Goal: Task Accomplishment & Management: Use online tool/utility

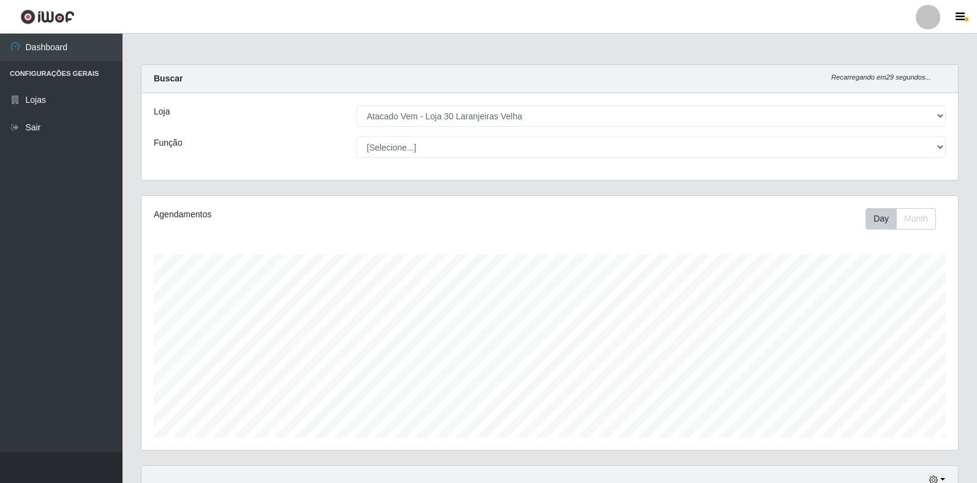
select select "495"
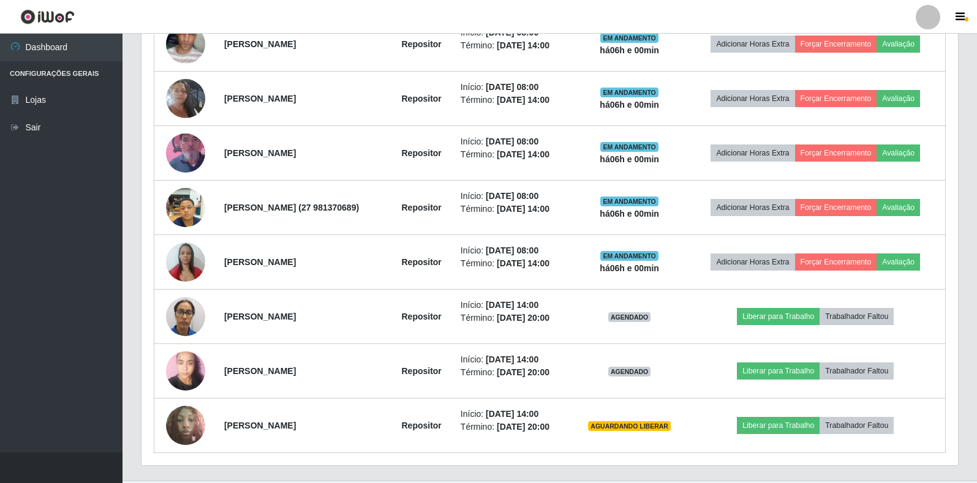
scroll to position [548, 0]
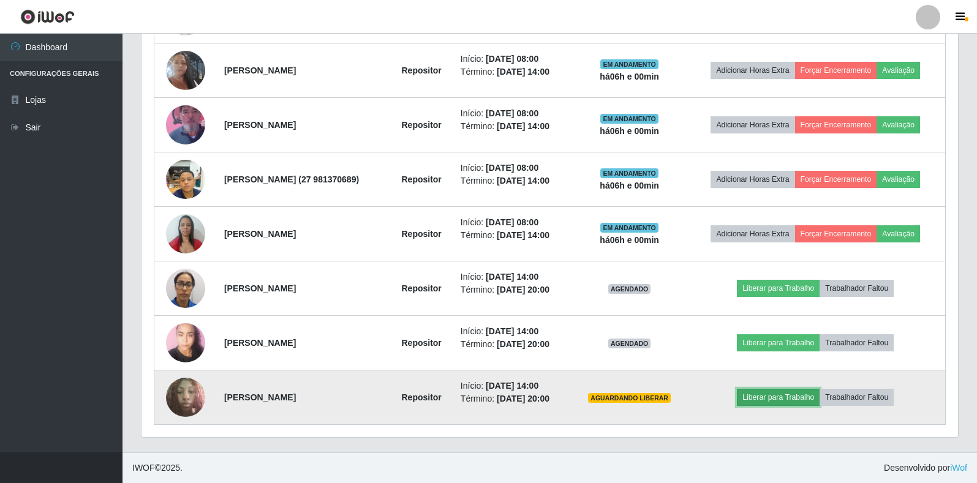
click at [789, 397] on button "Liberar para Trabalho" at bounding box center [778, 397] width 83 height 17
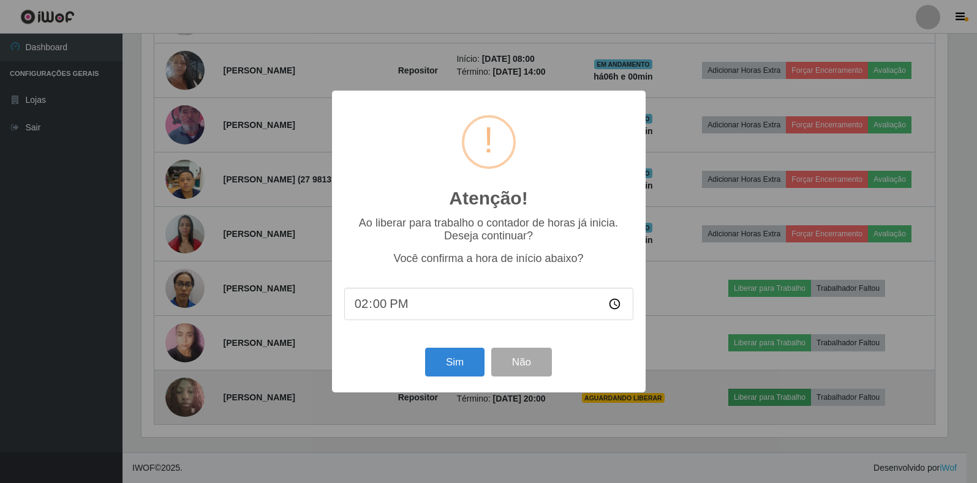
scroll to position [254, 809]
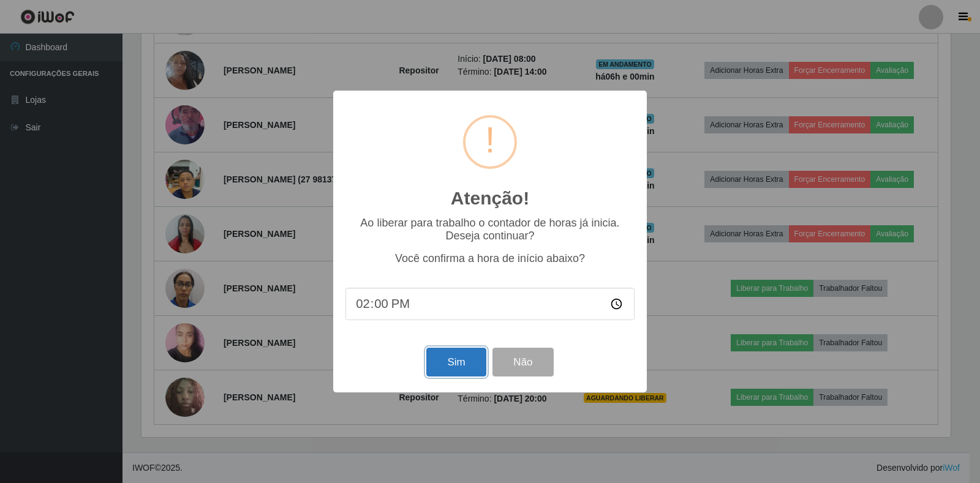
click at [460, 368] on button "Sim" at bounding box center [455, 362] width 59 height 29
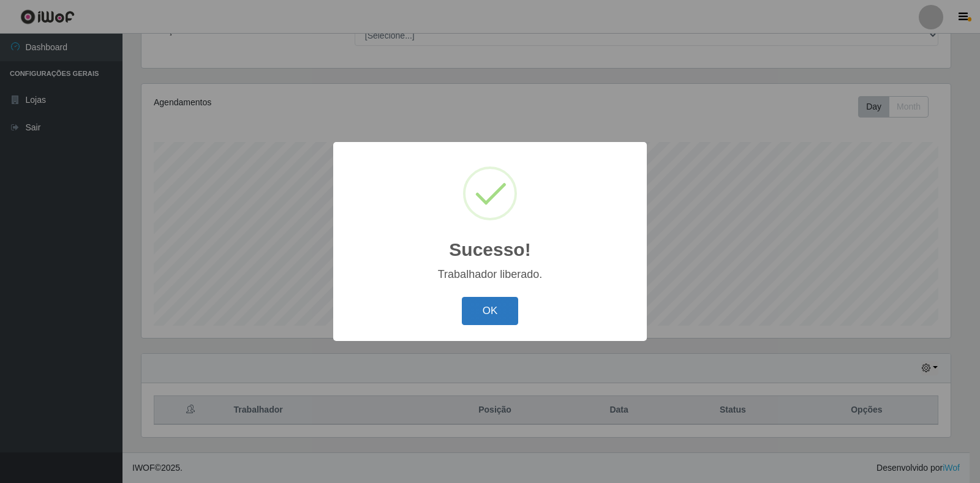
click at [500, 315] on button "OK" at bounding box center [490, 311] width 57 height 29
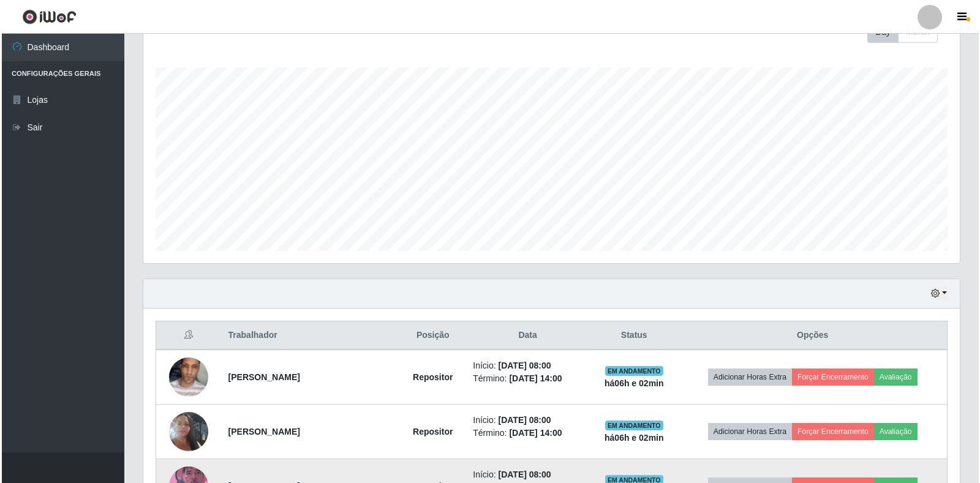
scroll to position [296, 0]
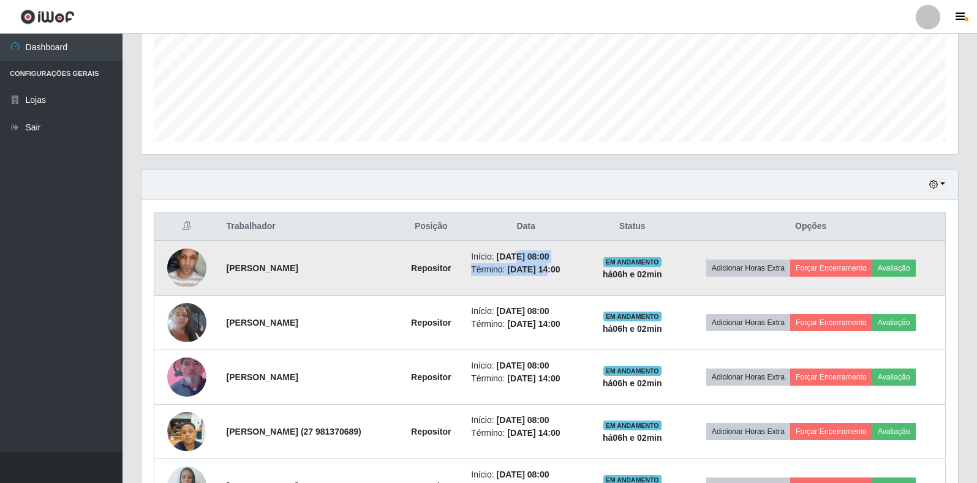
drag, startPoint x: 529, startPoint y: 258, endPoint x: 582, endPoint y: 276, distance: 56.7
click at [580, 274] on ul "Início: [DATE] 08:00 Término: [DATE] 14:00" at bounding box center [526, 264] width 110 height 26
click at [588, 276] on td "Início: [DATE] 08:00 Término: [DATE] 14:00" at bounding box center [526, 268] width 124 height 55
click at [173, 266] on img at bounding box center [186, 268] width 39 height 64
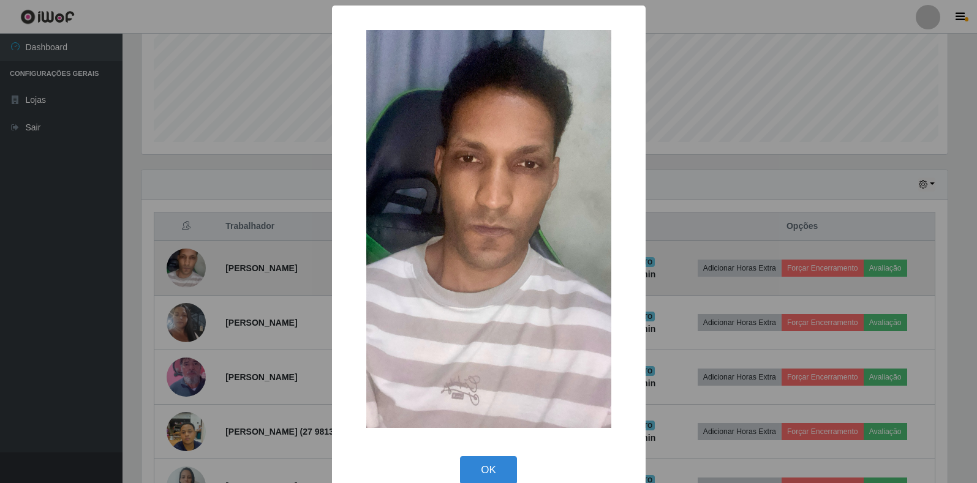
scroll to position [254, 809]
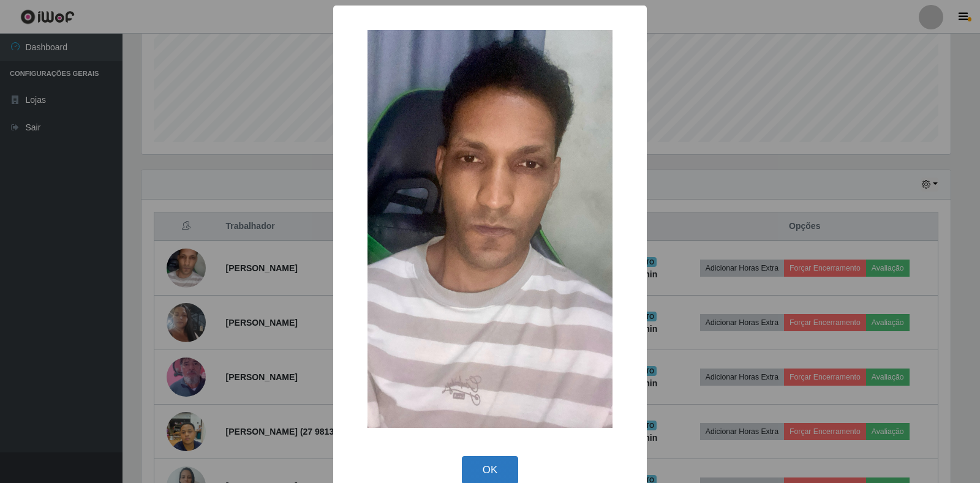
click at [484, 468] on button "OK" at bounding box center [490, 470] width 57 height 29
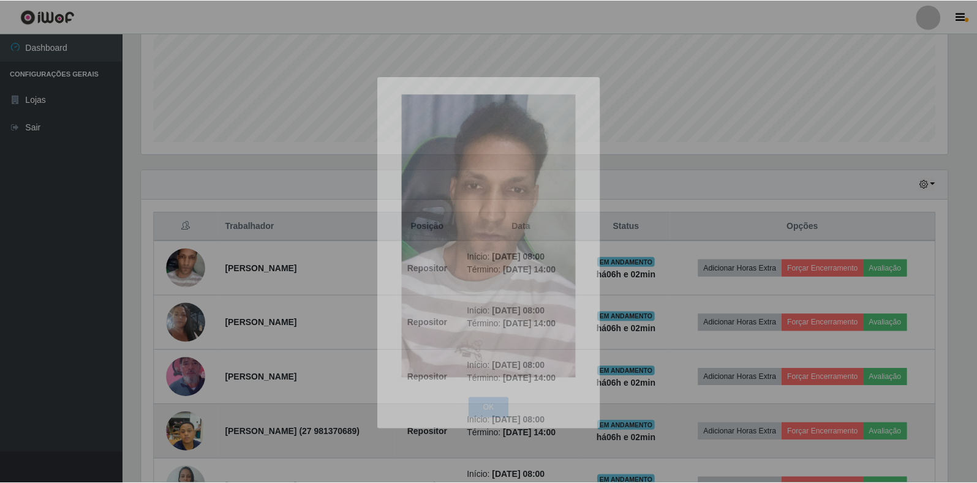
scroll to position [254, 816]
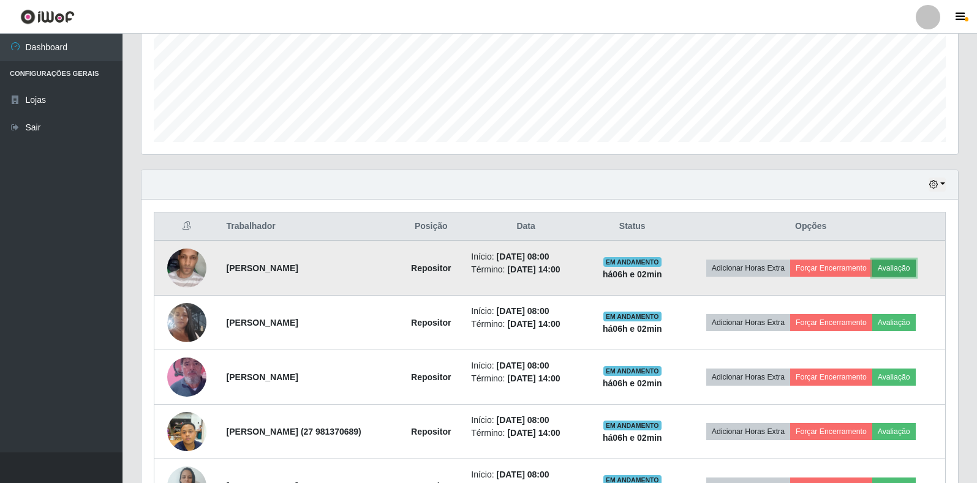
click at [906, 264] on button "Avaliação" at bounding box center [893, 268] width 43 height 17
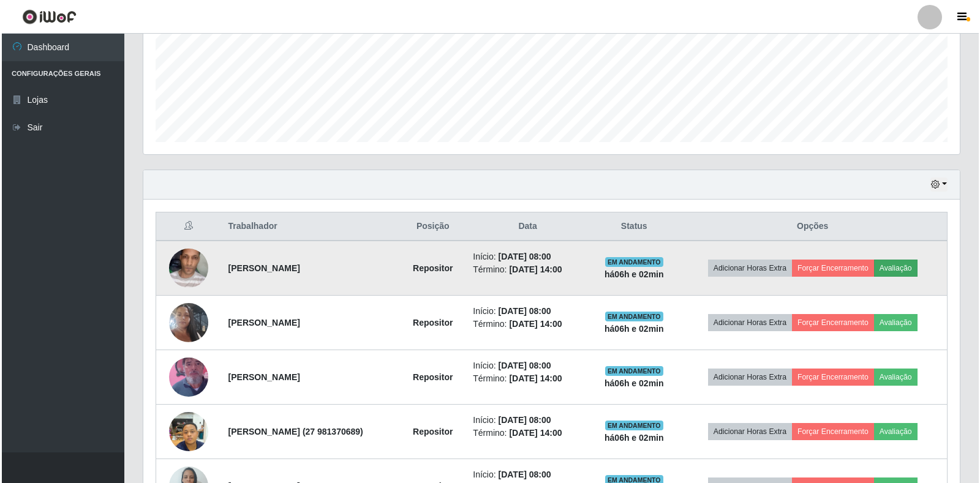
scroll to position [254, 809]
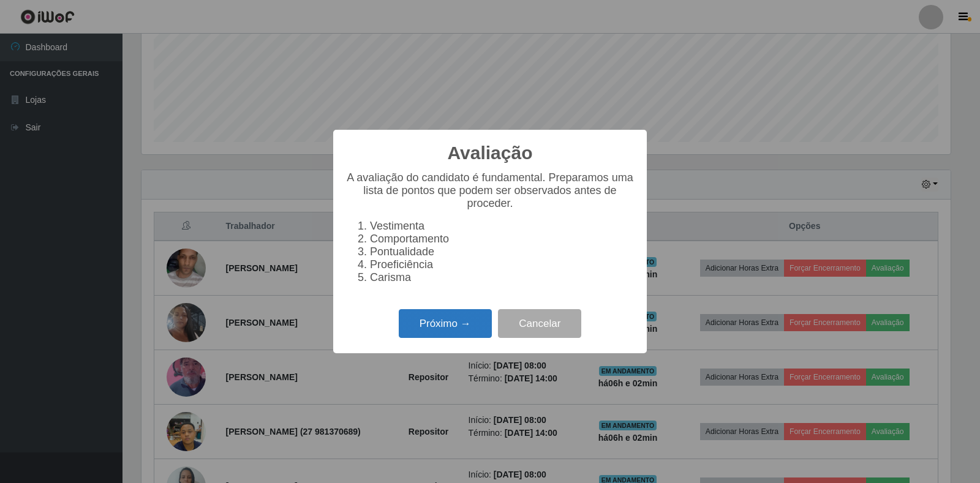
click at [416, 331] on button "Próximo →" at bounding box center [445, 323] width 93 height 29
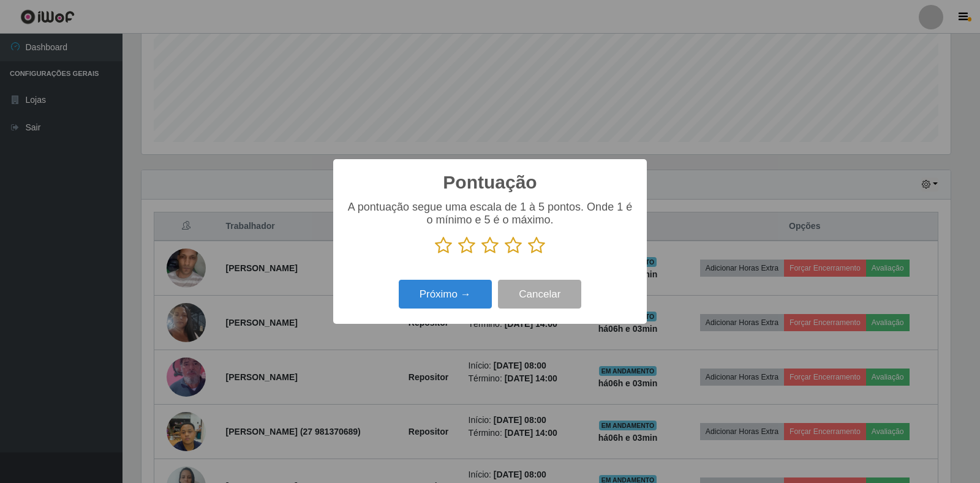
scroll to position [612223, 611668]
click at [519, 246] on icon at bounding box center [513, 245] width 17 height 18
click at [505, 255] on input "radio" at bounding box center [505, 255] width 0 height 0
click at [461, 293] on button "Próximo →" at bounding box center [445, 294] width 93 height 29
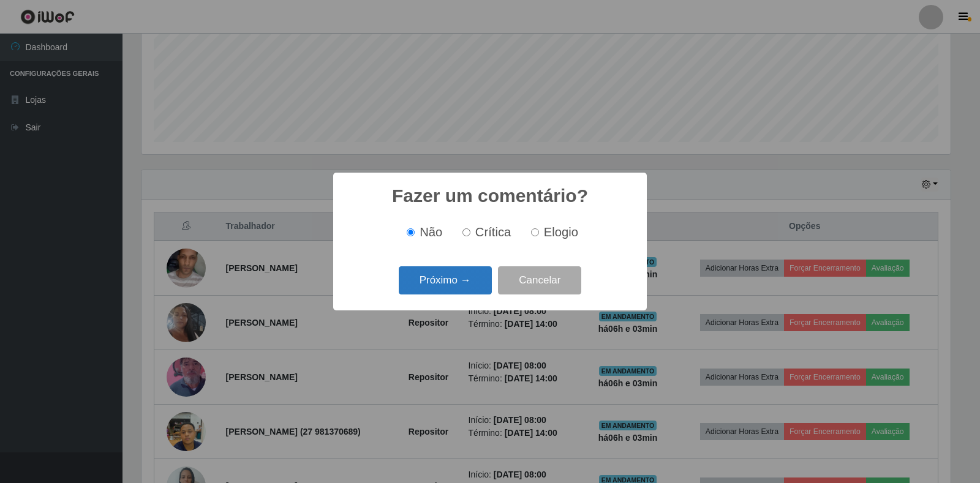
click at [467, 276] on button "Próximo →" at bounding box center [445, 280] width 93 height 29
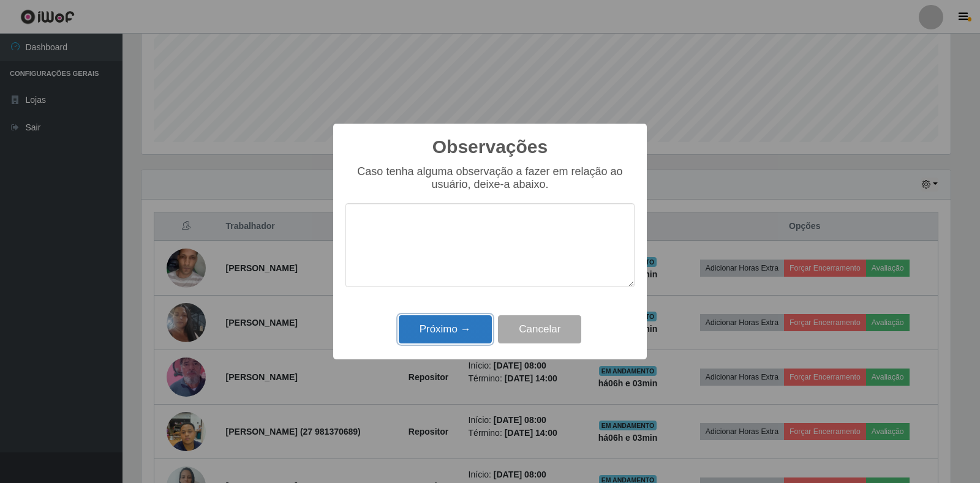
click at [465, 331] on button "Próximo →" at bounding box center [445, 329] width 93 height 29
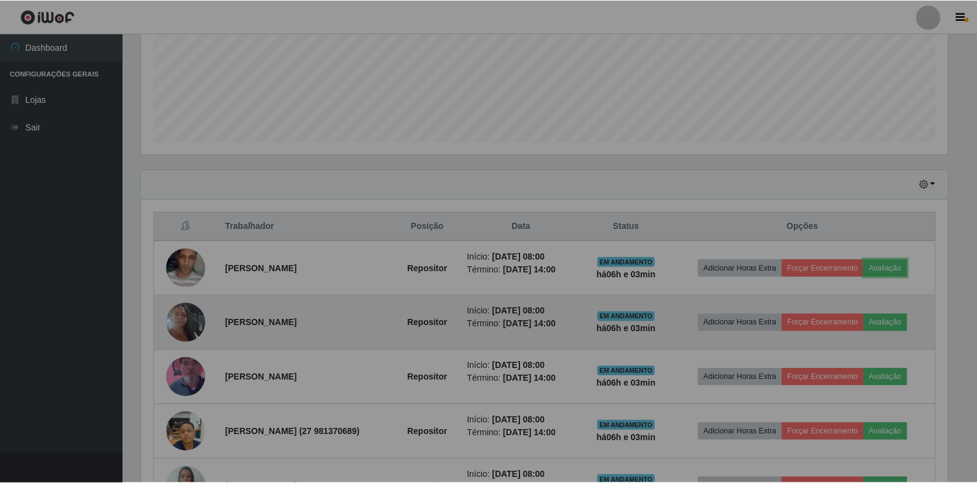
scroll to position [254, 816]
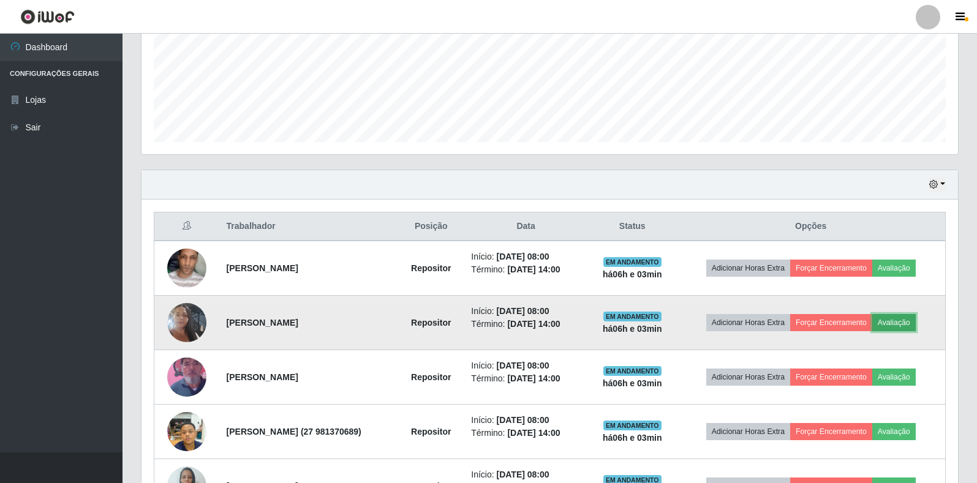
click at [913, 323] on button "Avaliação" at bounding box center [893, 322] width 43 height 17
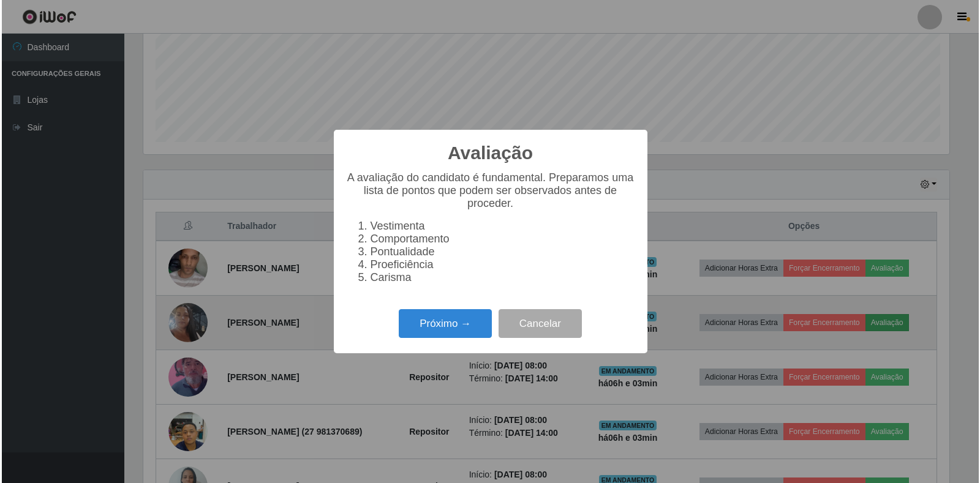
scroll to position [254, 809]
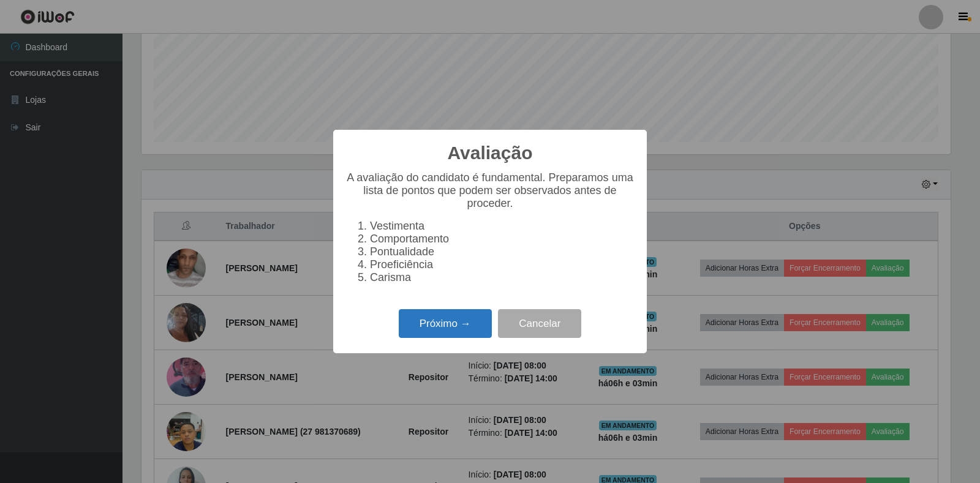
click at [462, 337] on button "Próximo →" at bounding box center [445, 323] width 93 height 29
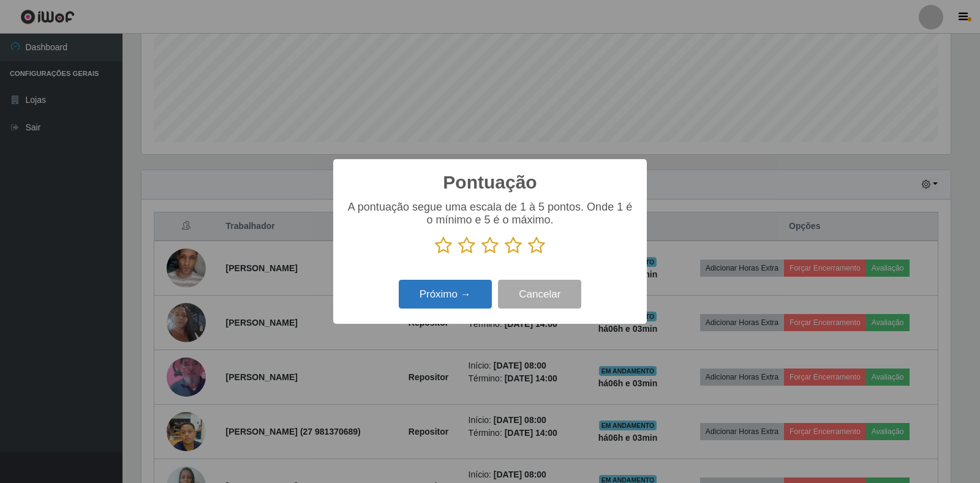
scroll to position [612223, 611668]
click at [514, 247] on icon at bounding box center [513, 245] width 17 height 18
click at [505, 255] on input "radio" at bounding box center [505, 255] width 0 height 0
click at [438, 301] on button "Próximo →" at bounding box center [445, 294] width 93 height 29
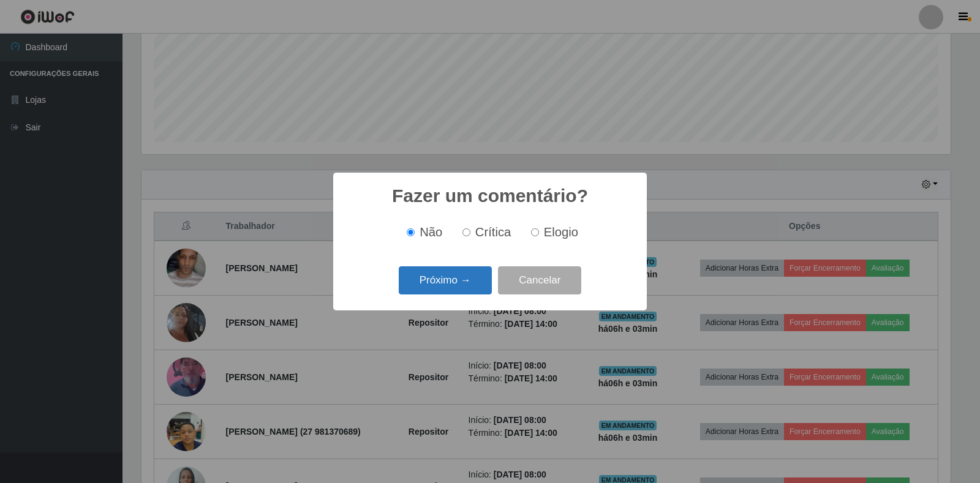
click at [433, 284] on button "Próximo →" at bounding box center [445, 280] width 93 height 29
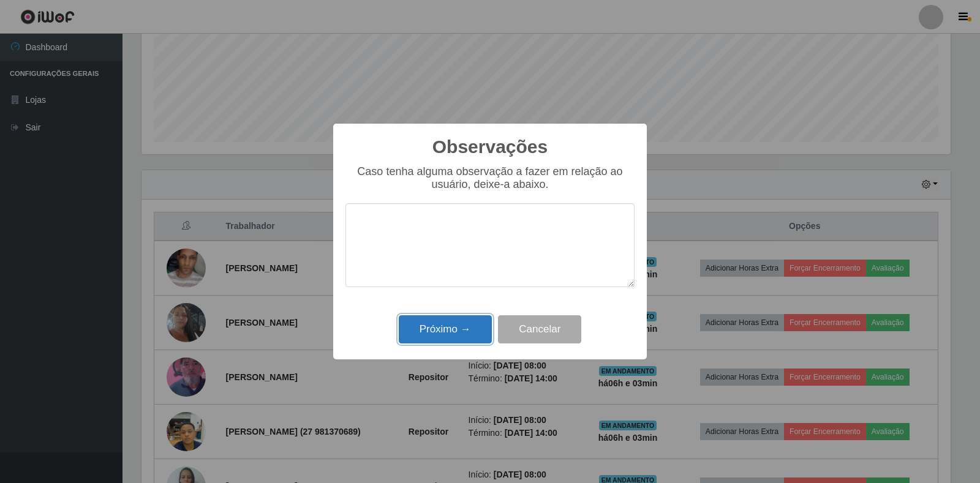
click at [457, 322] on button "Próximo →" at bounding box center [445, 329] width 93 height 29
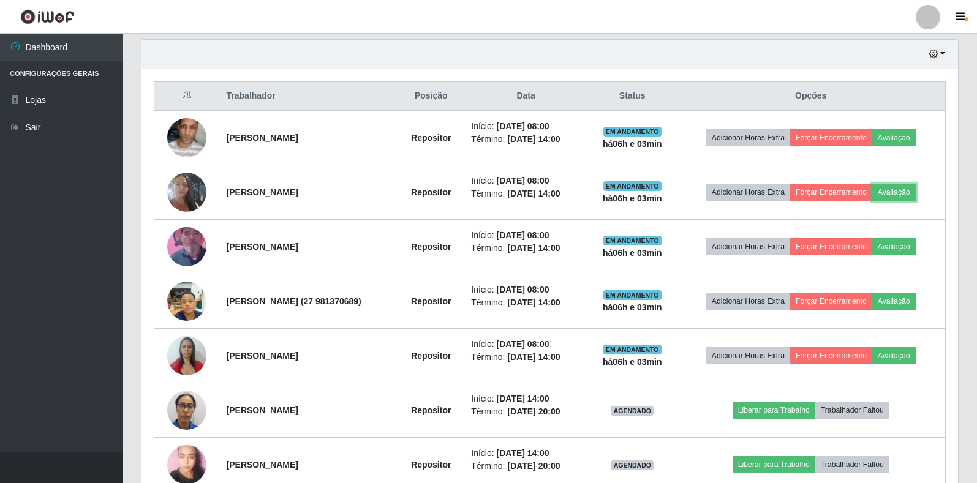
scroll to position [426, 0]
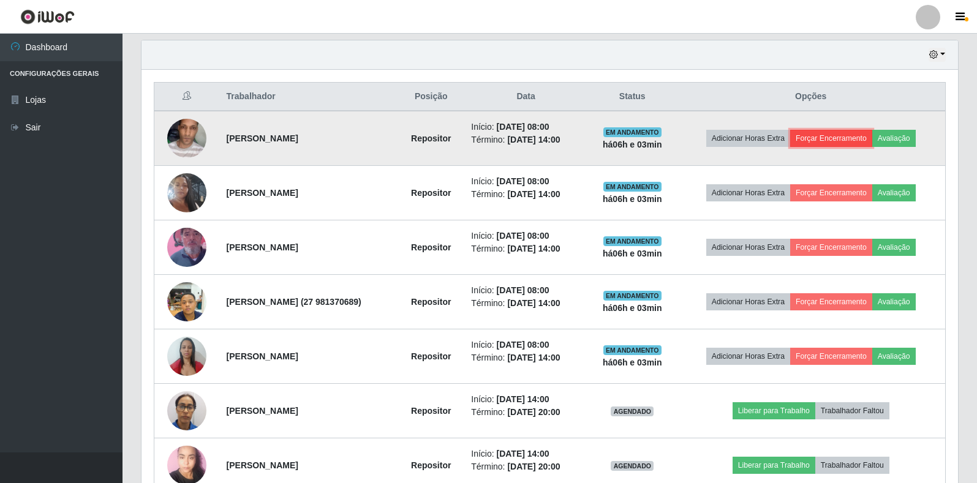
click at [837, 137] on button "Forçar Encerramento" at bounding box center [831, 138] width 82 height 17
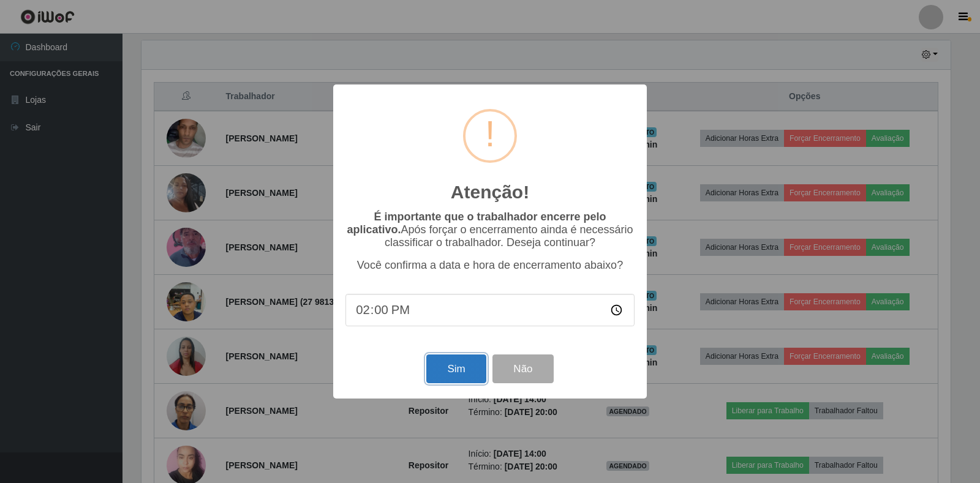
click at [468, 375] on button "Sim" at bounding box center [455, 369] width 59 height 29
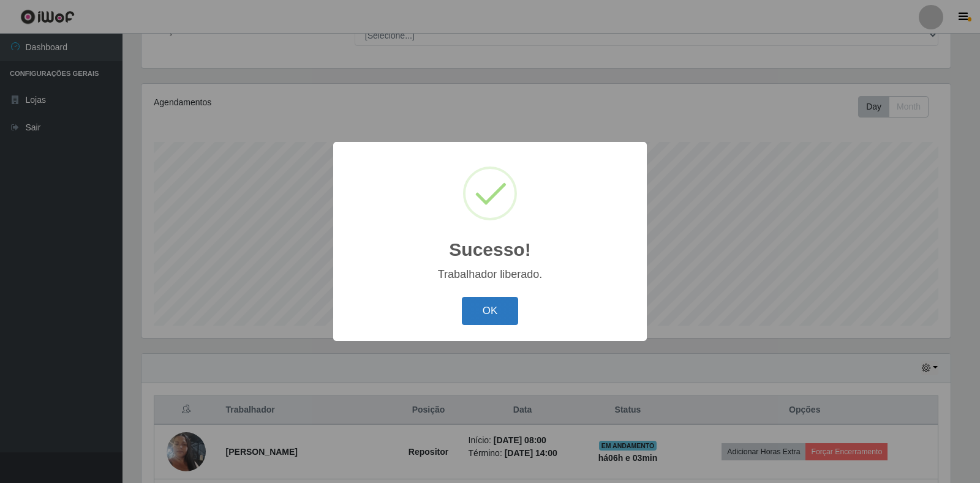
click at [494, 307] on button "OK" at bounding box center [490, 311] width 57 height 29
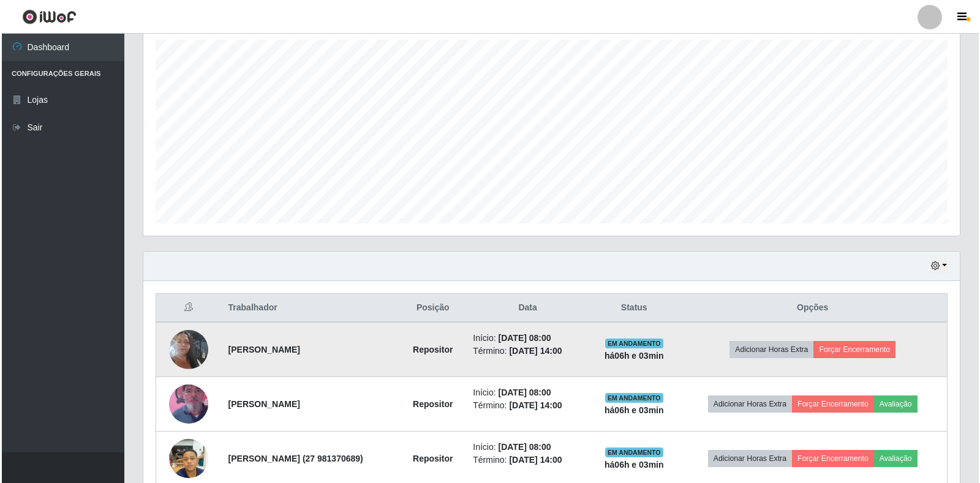
scroll to position [235, 0]
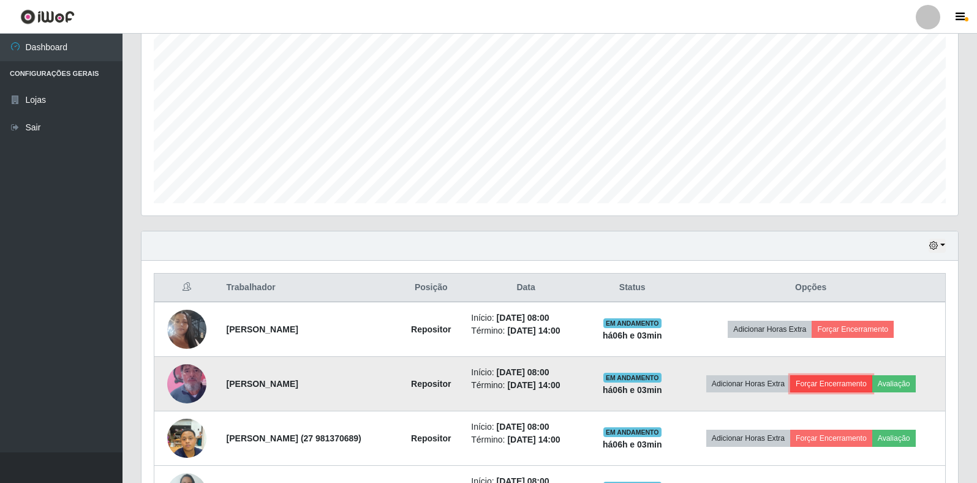
click at [817, 382] on button "Forçar Encerramento" at bounding box center [831, 383] width 82 height 17
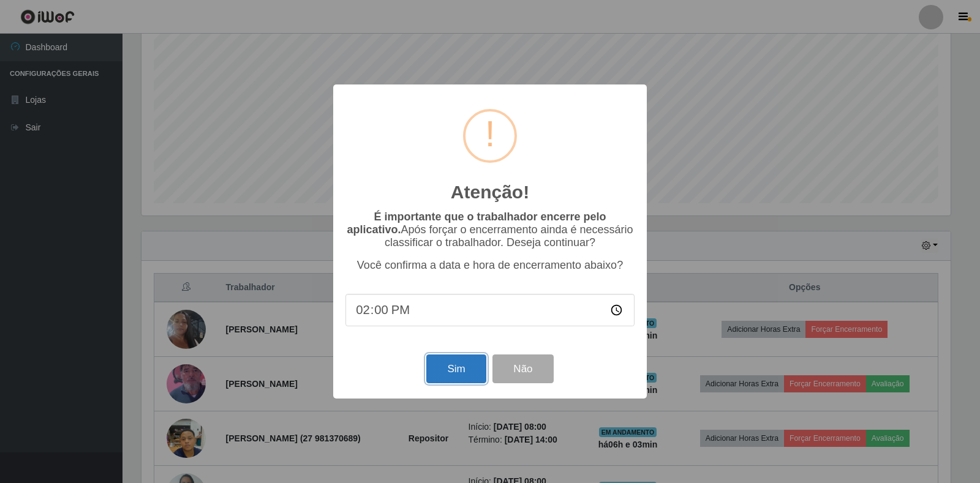
click at [463, 377] on button "Sim" at bounding box center [455, 369] width 59 height 29
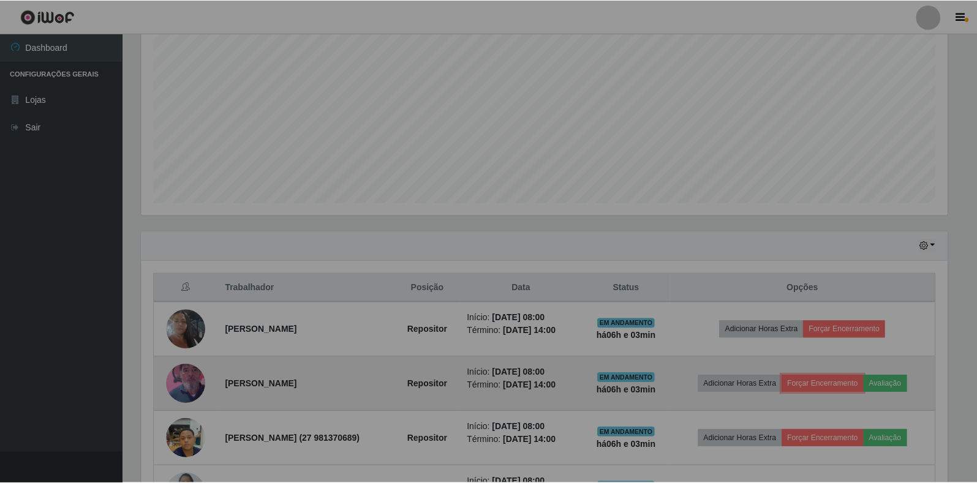
scroll to position [0, 0]
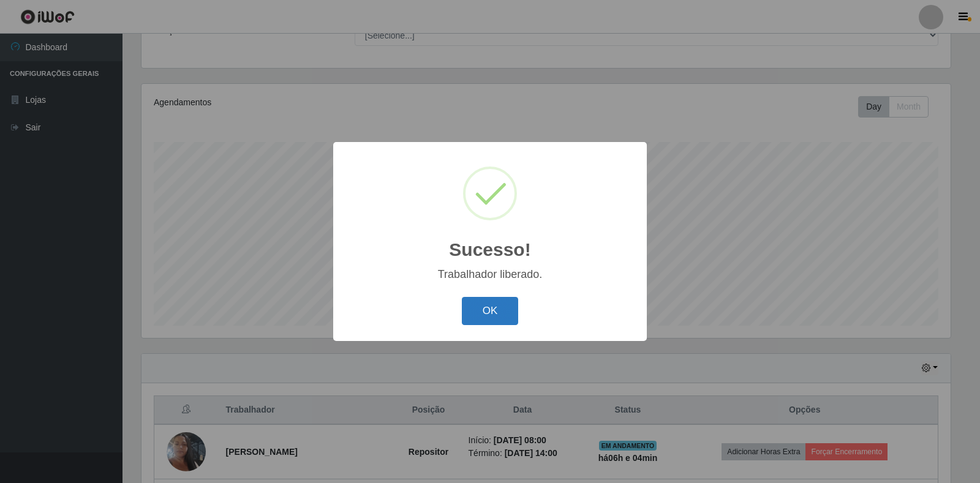
click at [475, 312] on button "OK" at bounding box center [490, 311] width 57 height 29
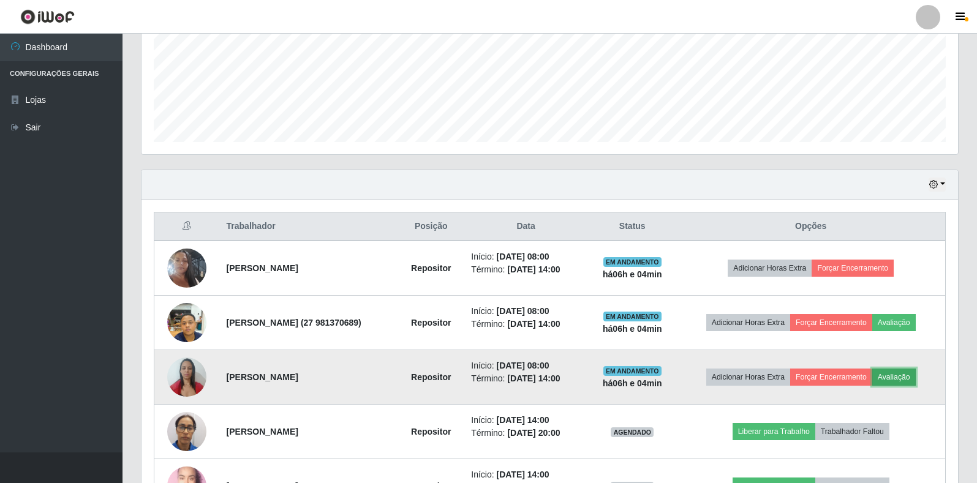
click at [895, 374] on button "Avaliação" at bounding box center [893, 377] width 43 height 17
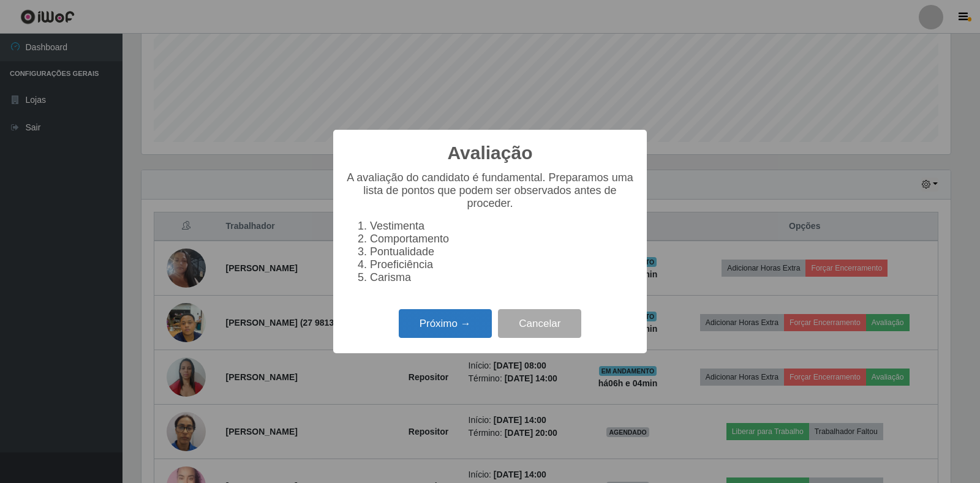
click at [436, 331] on button "Próximo →" at bounding box center [445, 323] width 93 height 29
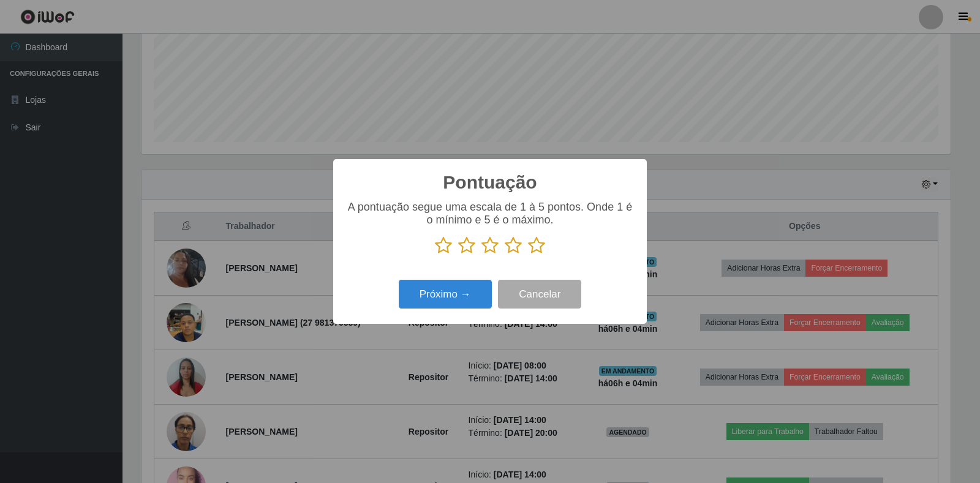
click at [529, 249] on icon at bounding box center [536, 245] width 17 height 18
click at [528, 255] on input "radio" at bounding box center [528, 255] width 0 height 0
click at [423, 306] on button "Próximo →" at bounding box center [445, 294] width 93 height 29
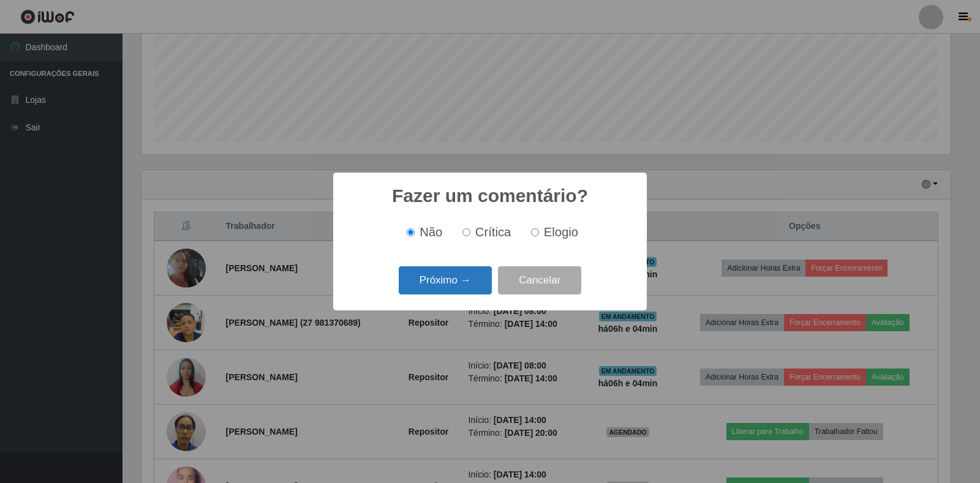
click at [453, 284] on button "Próximo →" at bounding box center [445, 280] width 93 height 29
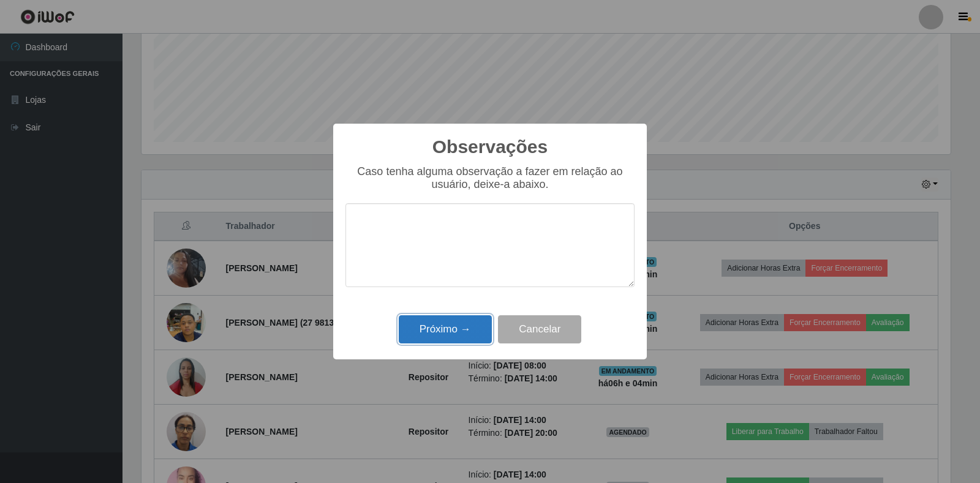
click at [459, 324] on button "Próximo →" at bounding box center [445, 329] width 93 height 29
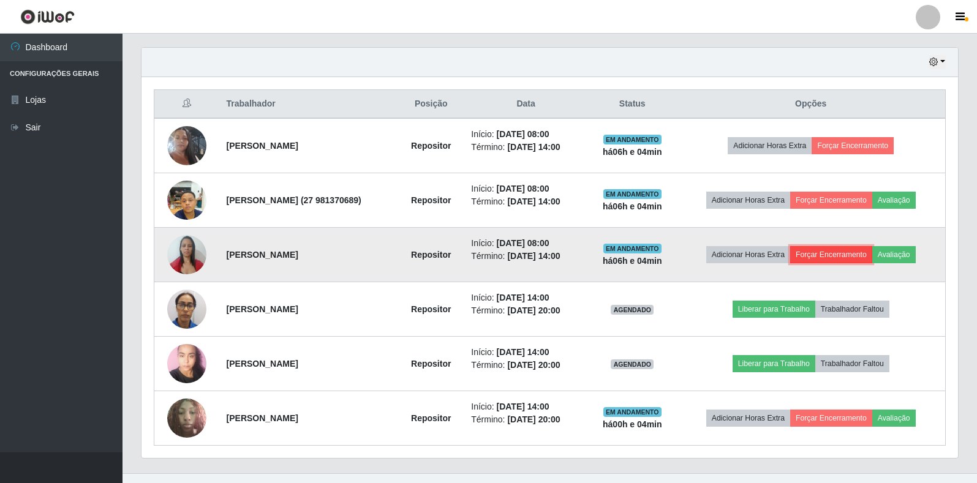
click at [853, 252] on button "Forçar Encerramento" at bounding box center [831, 254] width 82 height 17
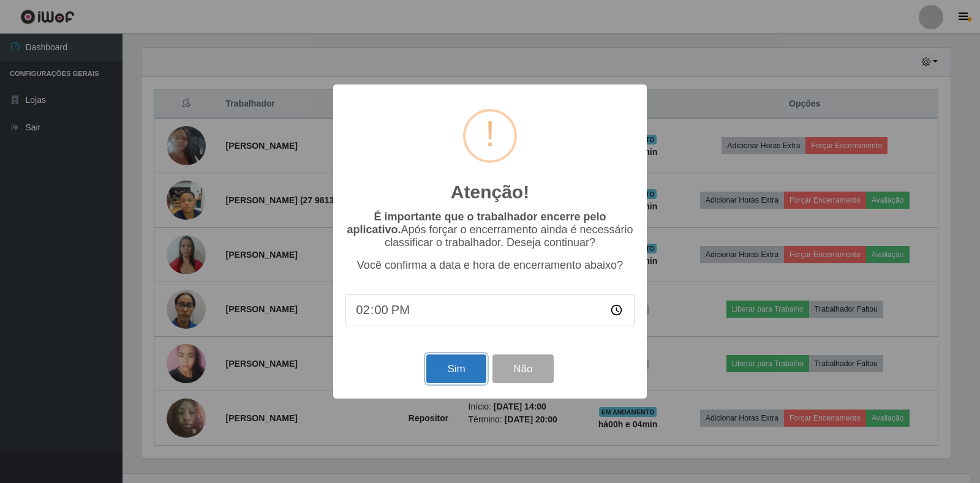
click at [454, 366] on button "Sim" at bounding box center [455, 369] width 59 height 29
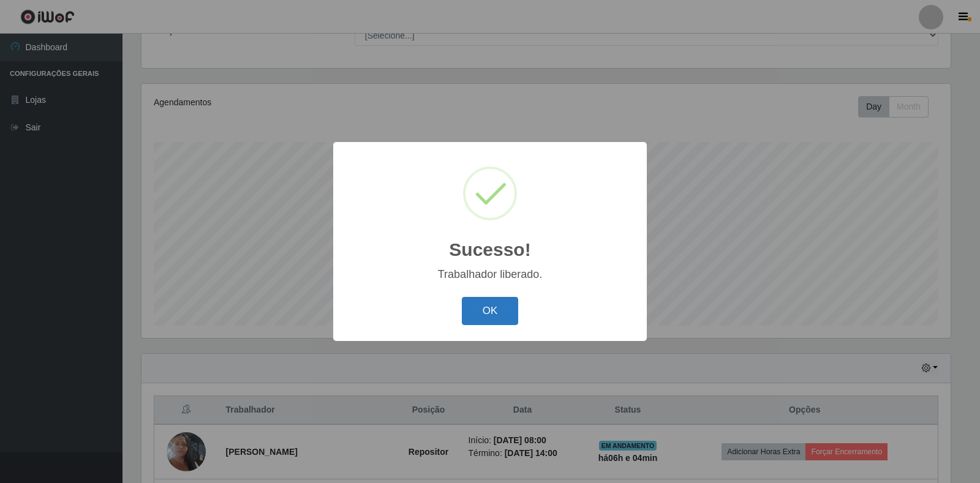
click at [508, 306] on button "OK" at bounding box center [490, 311] width 57 height 29
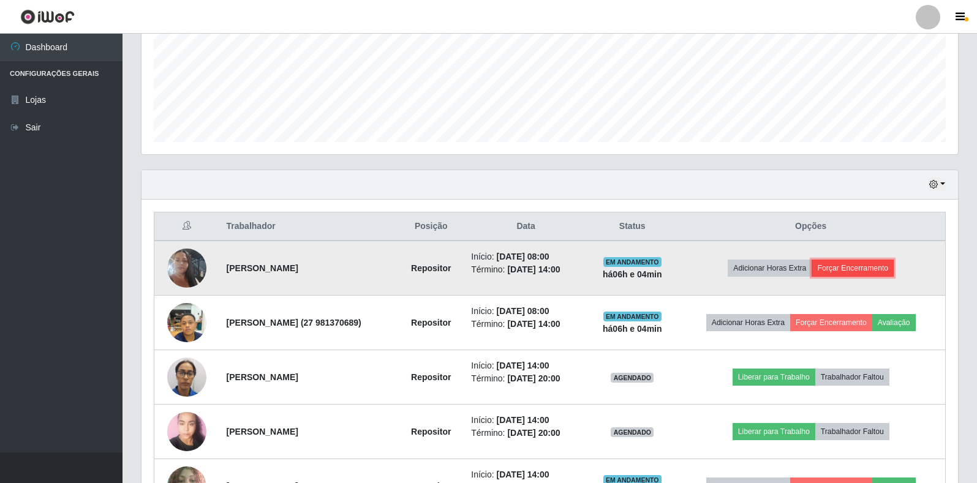
click at [878, 266] on button "Forçar Encerramento" at bounding box center [853, 268] width 82 height 17
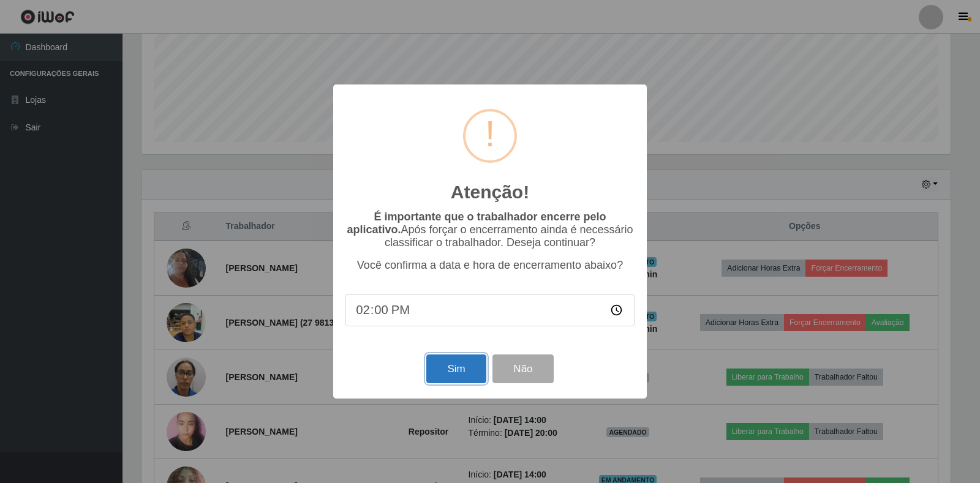
click at [458, 369] on button "Sim" at bounding box center [455, 369] width 59 height 29
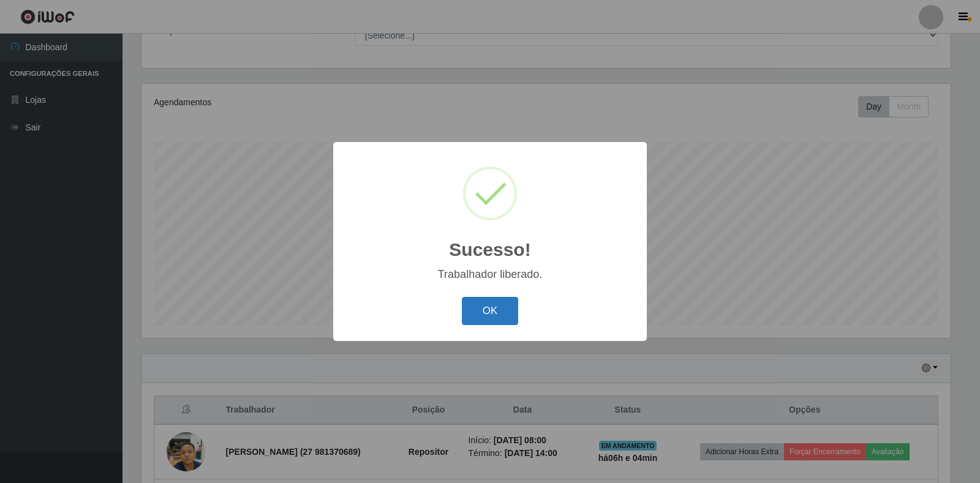
click at [508, 309] on button "OK" at bounding box center [490, 311] width 57 height 29
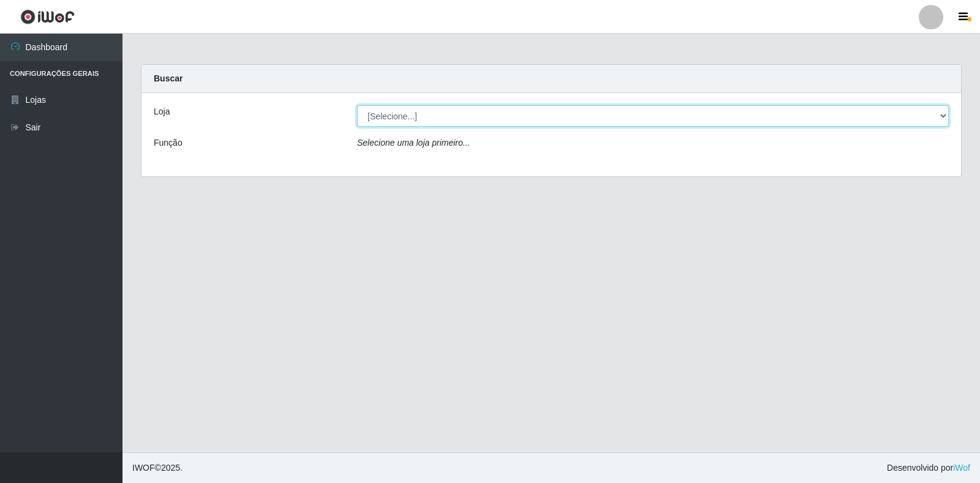
click at [412, 113] on select "[Selecione...] Atacado Vem - Loja 30 Laranjeiras Velha" at bounding box center [653, 115] width 592 height 21
select select "495"
click at [357, 105] on select "[Selecione...] Atacado Vem - Loja 30 Laranjeiras Velha" at bounding box center [653, 115] width 592 height 21
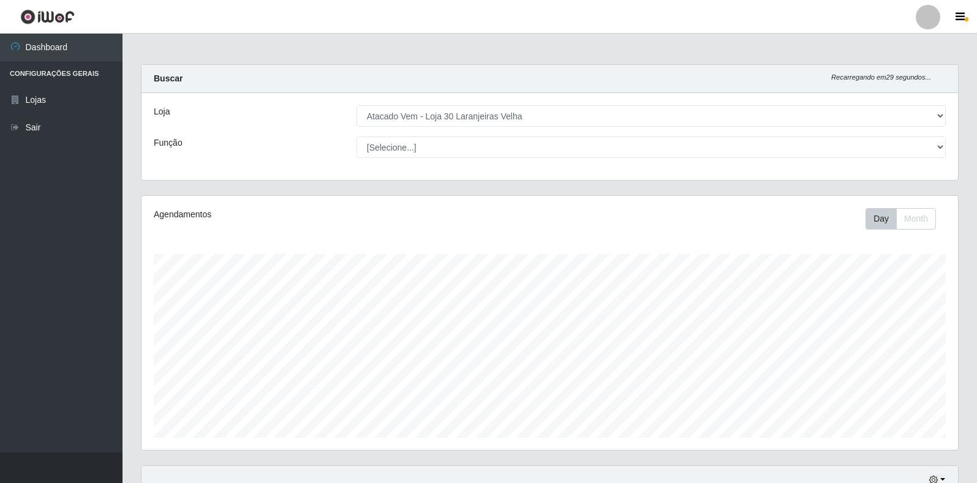
scroll to position [254, 816]
click at [532, 159] on div "Loja [Selecione...] Atacado Vem - Loja 30 Laranjeiras Velha Função [Selecione..…" at bounding box center [549, 136] width 816 height 87
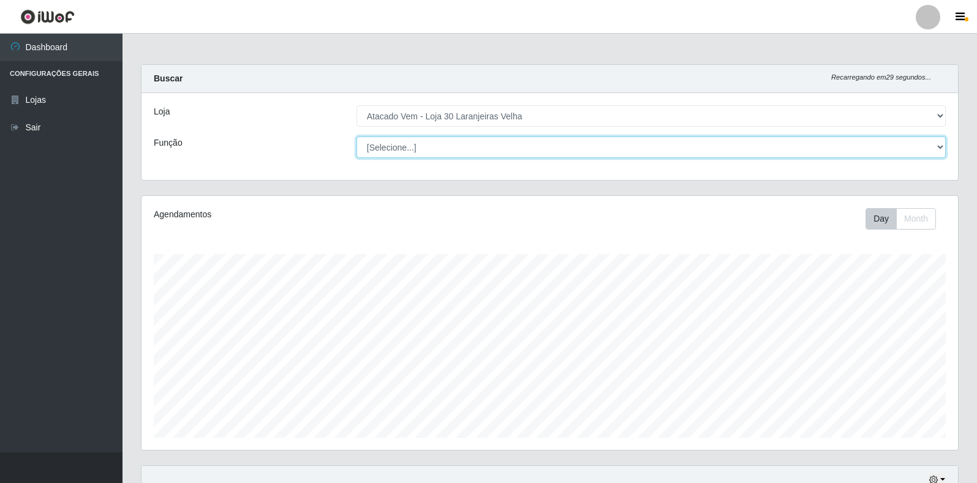
click at [532, 153] on select "[Selecione...] Repositor Repositor + Repositor ++" at bounding box center [650, 147] width 589 height 21
select select "24"
click at [356, 137] on select "[Selecione...] Repositor Repositor + Repositor ++" at bounding box center [650, 147] width 589 height 21
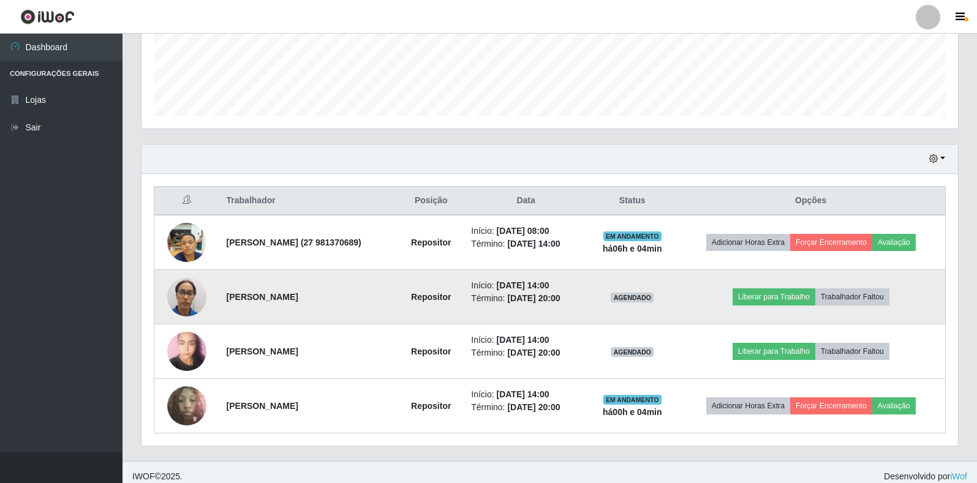
scroll to position [330, 0]
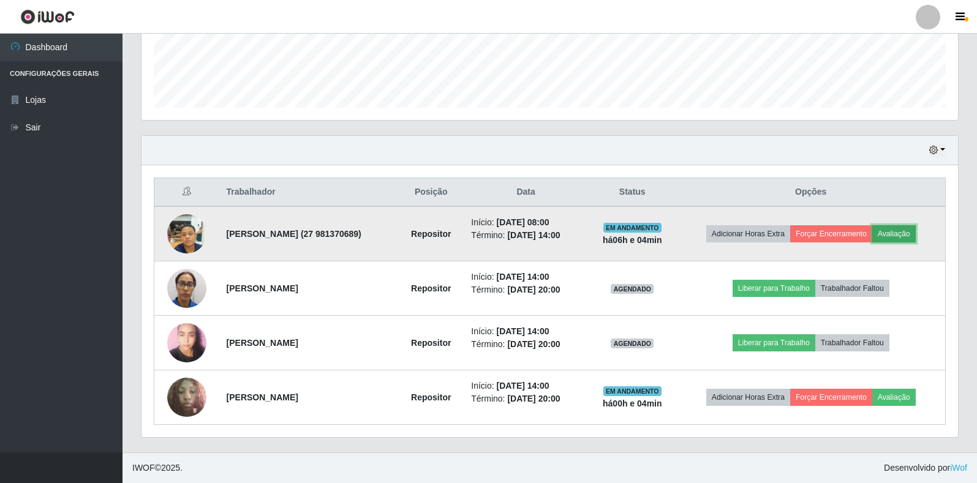
click at [907, 232] on button "Avaliação" at bounding box center [893, 233] width 43 height 17
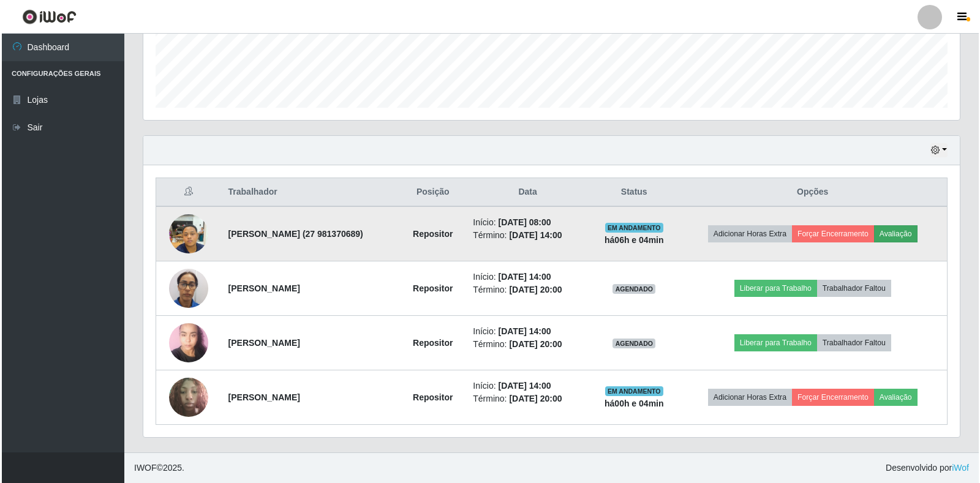
scroll to position [254, 809]
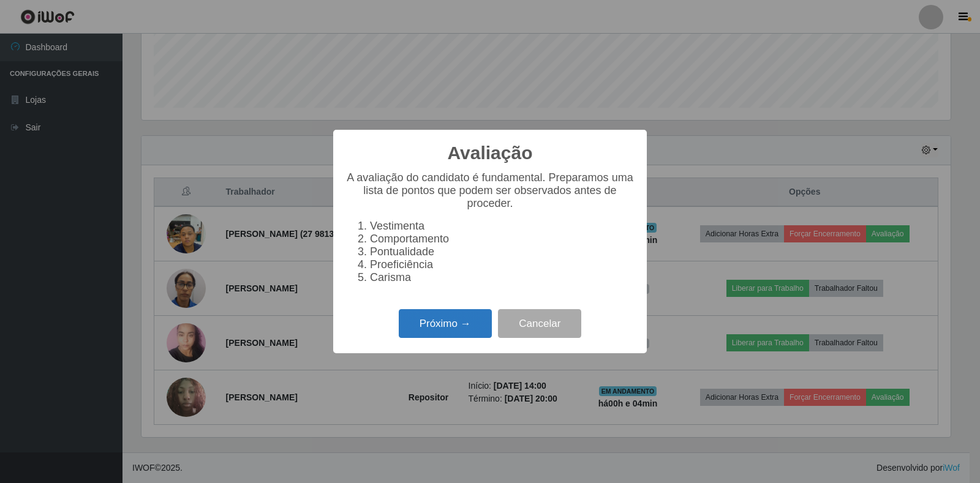
click at [468, 320] on button "Próximo →" at bounding box center [445, 323] width 93 height 29
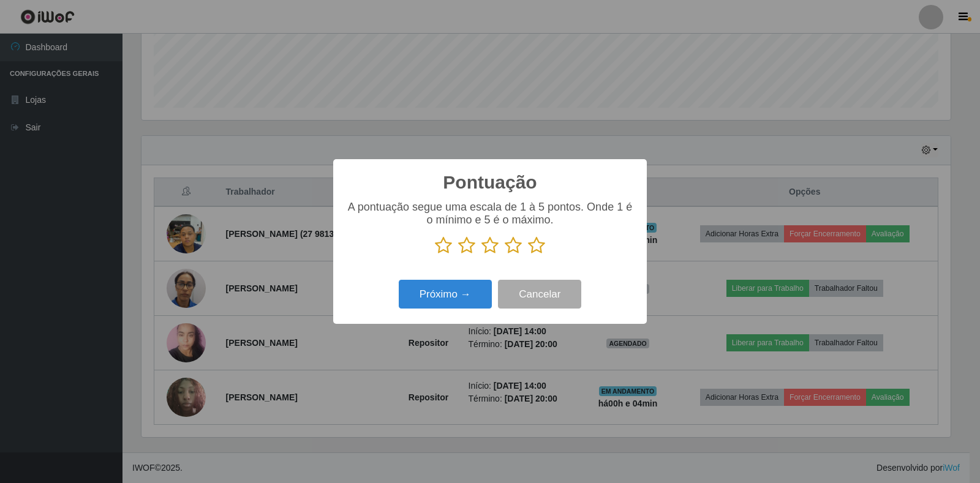
click at [514, 244] on icon at bounding box center [513, 245] width 17 height 18
click at [505, 255] on input "radio" at bounding box center [505, 255] width 0 height 0
click at [465, 298] on button "Próximo →" at bounding box center [445, 294] width 93 height 29
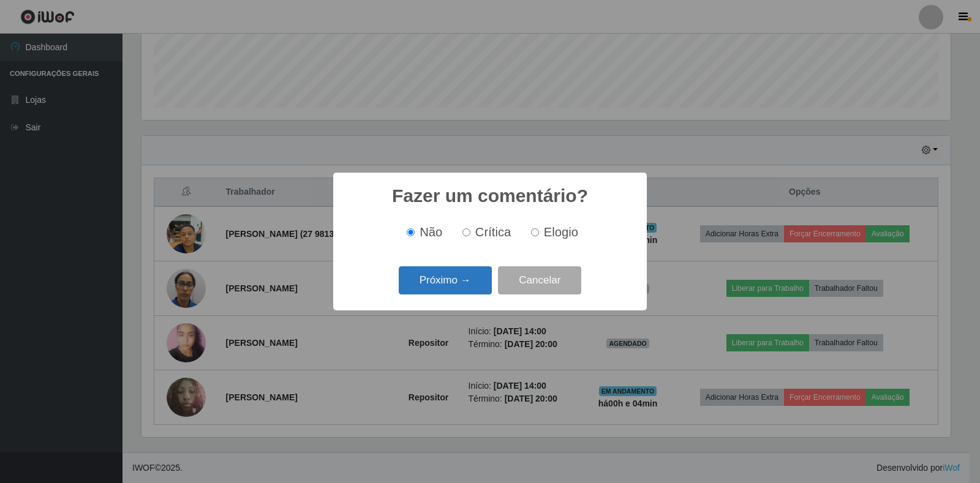
click at [456, 282] on button "Próximo →" at bounding box center [445, 280] width 93 height 29
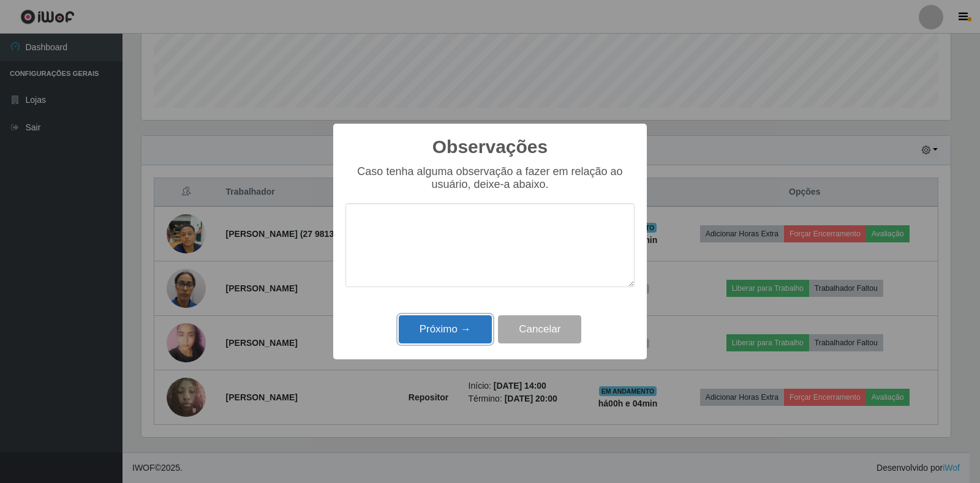
click at [465, 327] on button "Próximo →" at bounding box center [445, 329] width 93 height 29
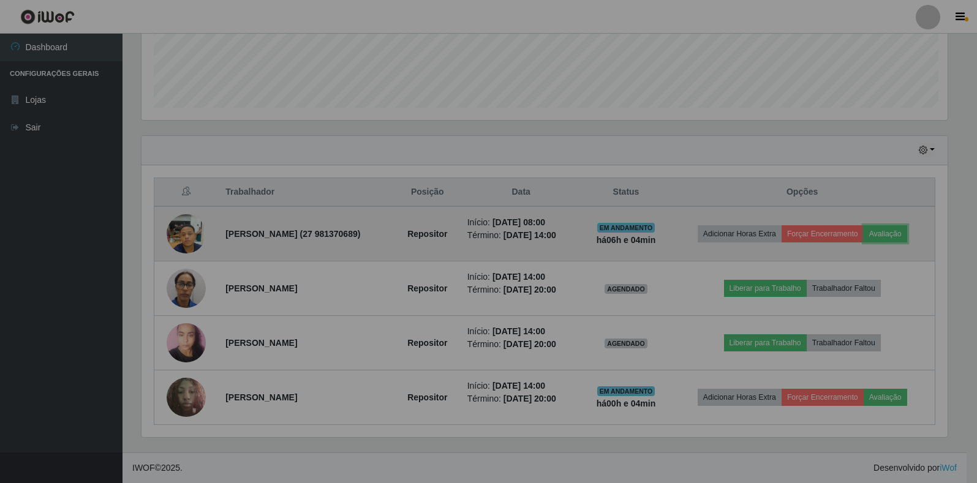
scroll to position [254, 816]
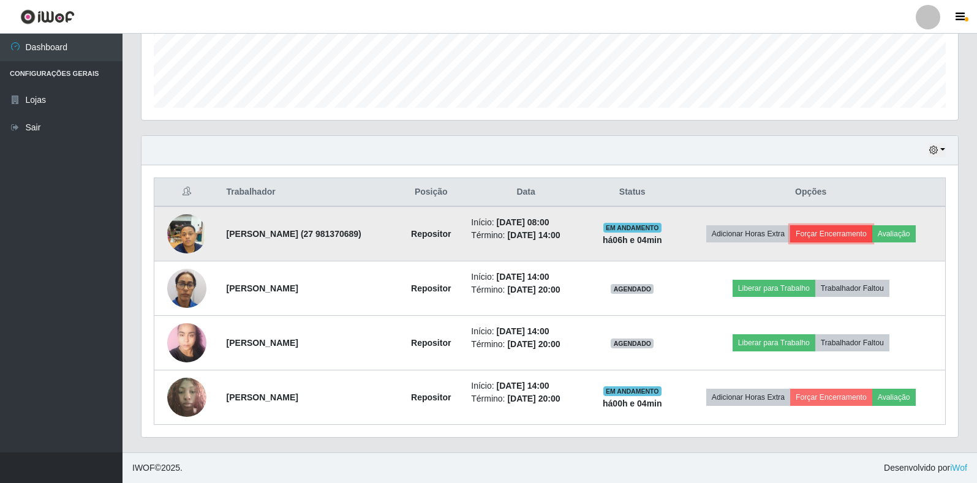
click at [819, 232] on button "Forçar Encerramento" at bounding box center [831, 233] width 82 height 17
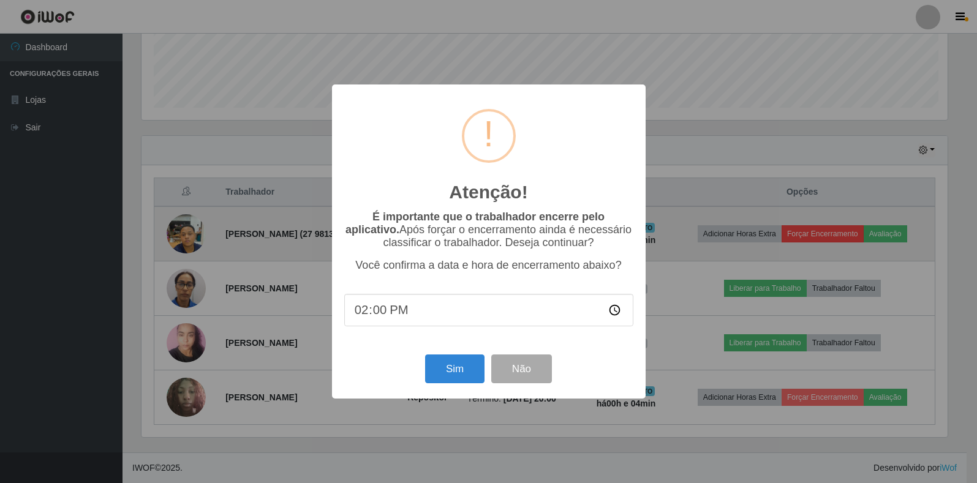
scroll to position [254, 809]
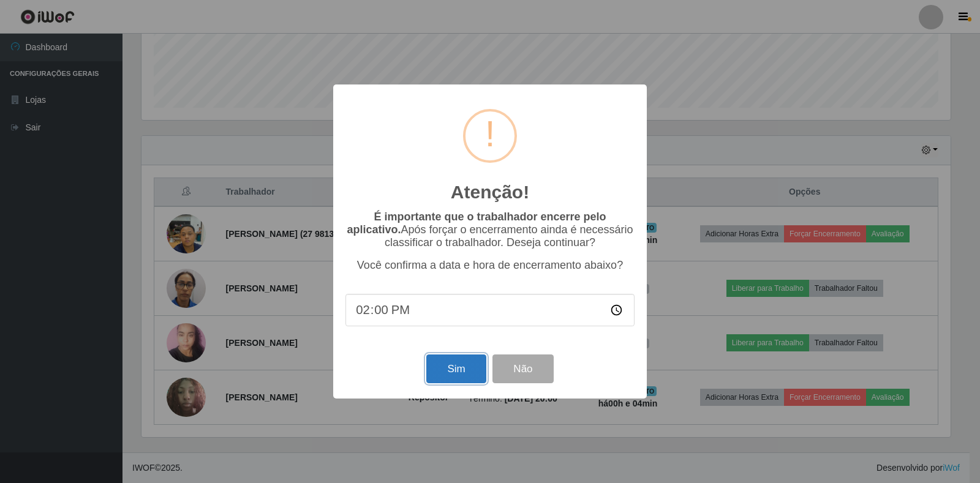
click at [442, 374] on button "Sim" at bounding box center [455, 369] width 59 height 29
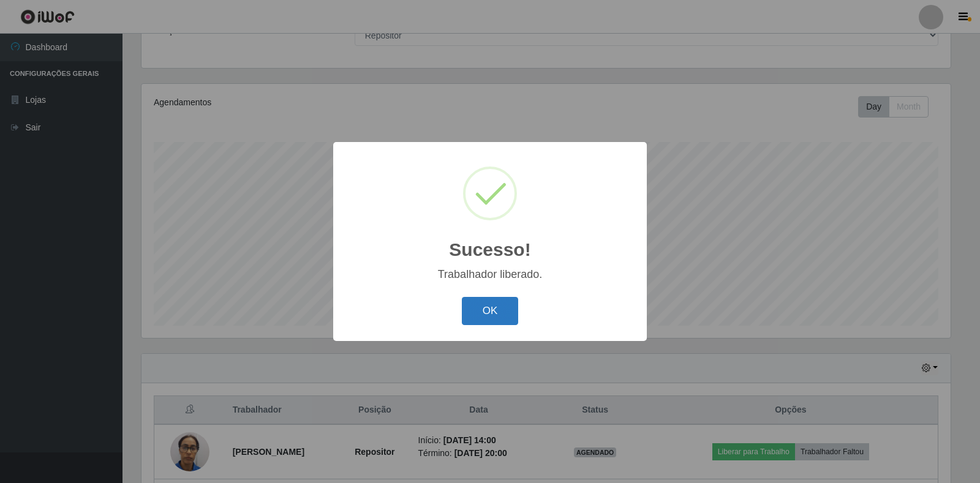
click at [495, 309] on button "OK" at bounding box center [490, 311] width 57 height 29
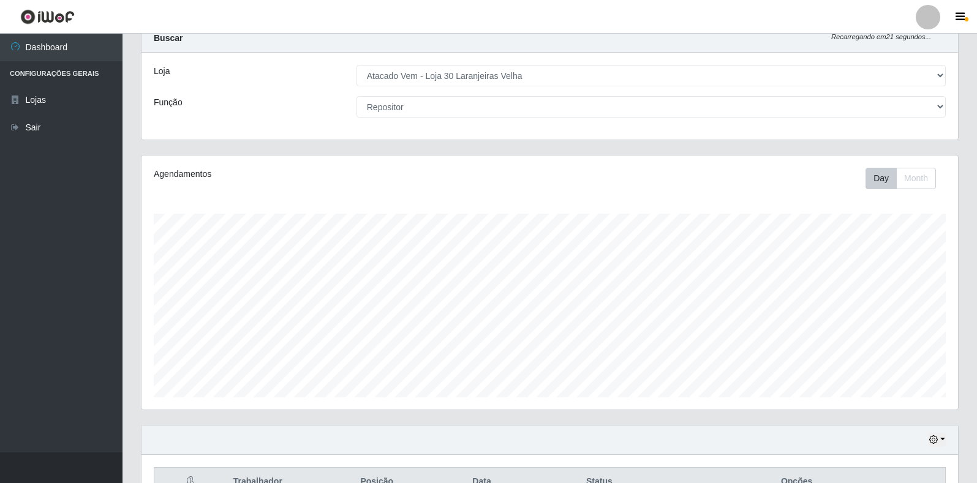
scroll to position [31, 0]
